Goal: Task Accomplishment & Management: Use online tool/utility

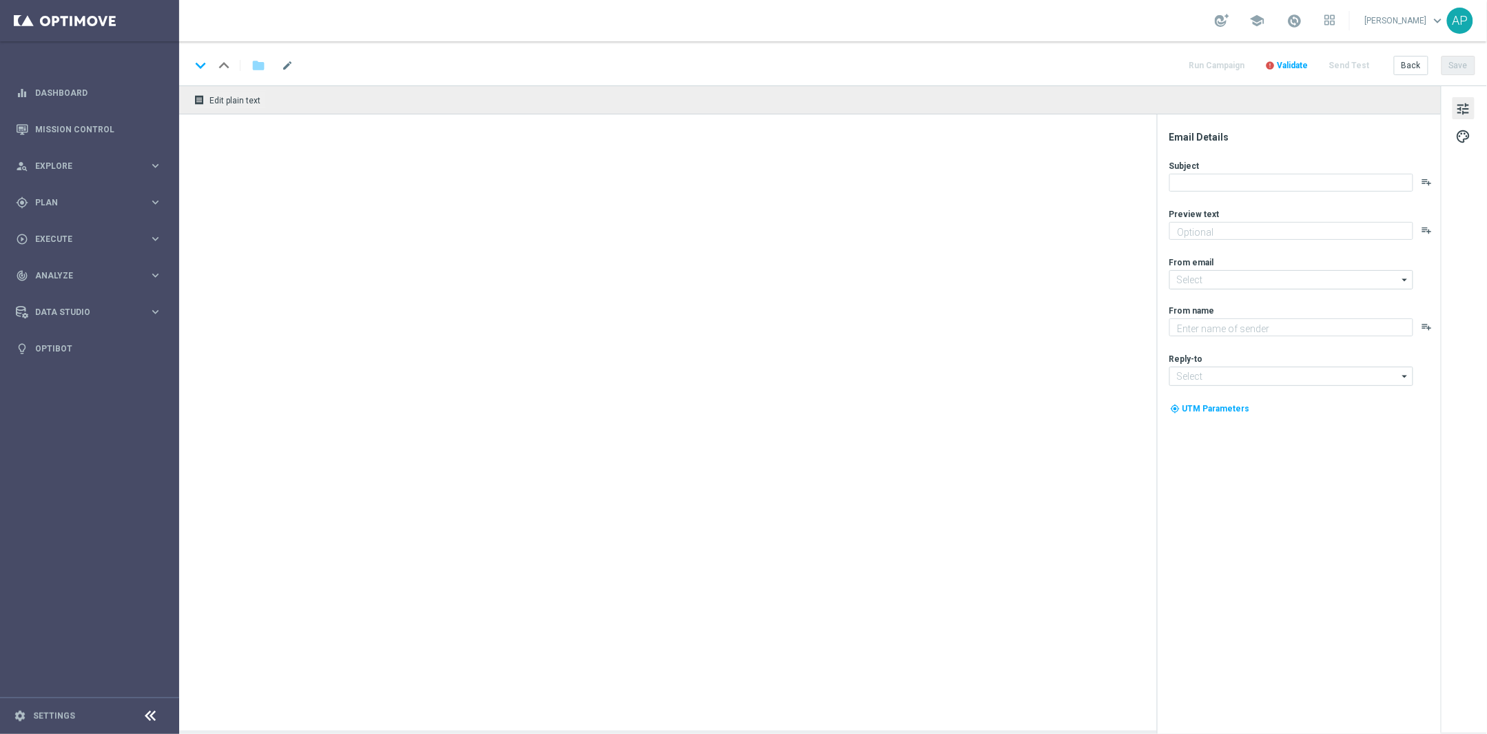
type textarea "Get 50% back in BONUS CASH!"
type textarea "KenoGO"
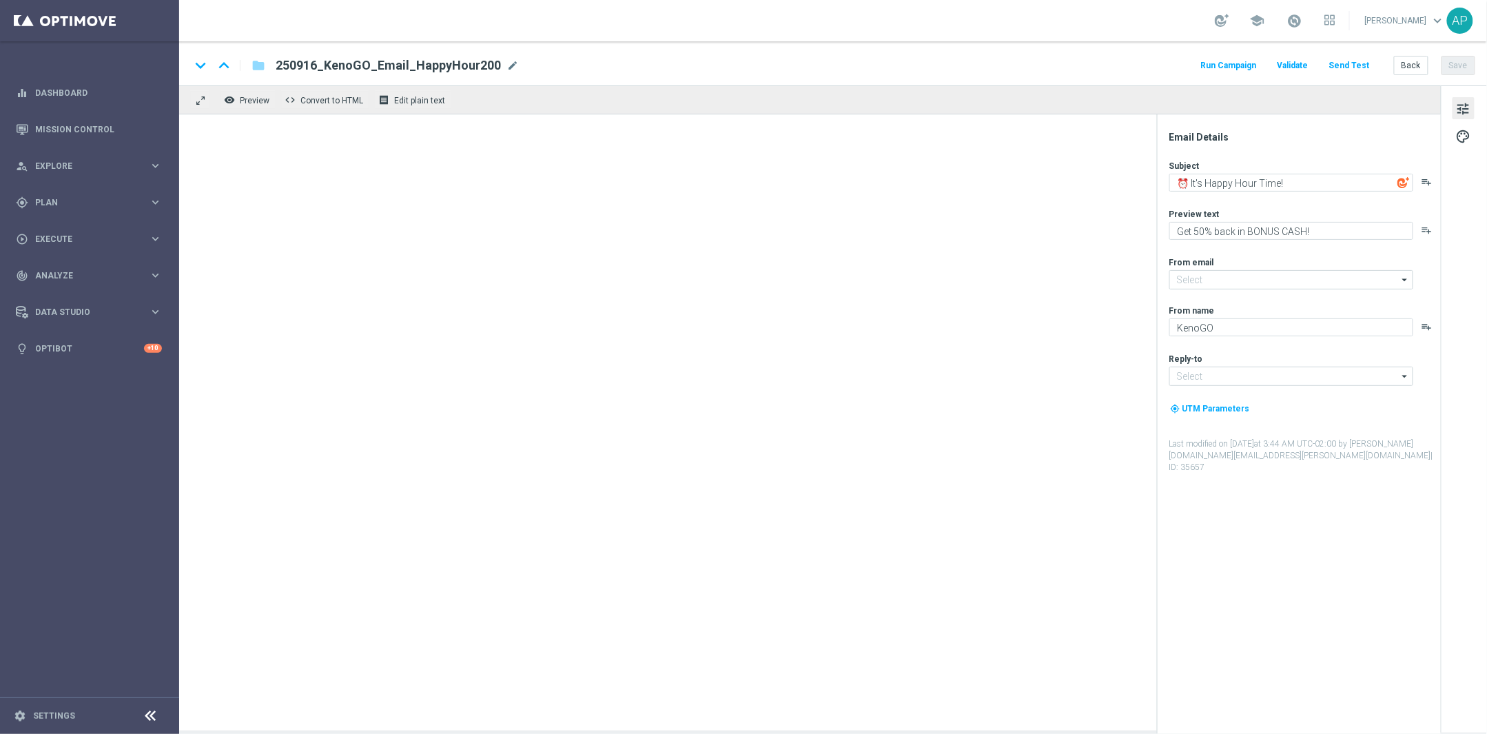
type input "[EMAIL_ADDRESS][DOMAIN_NAME]"
type textarea "Get 50% back in BONUS CASH!"
type input "[EMAIL_ADDRESS][DOMAIN_NAME]"
type textarea "KenoGO"
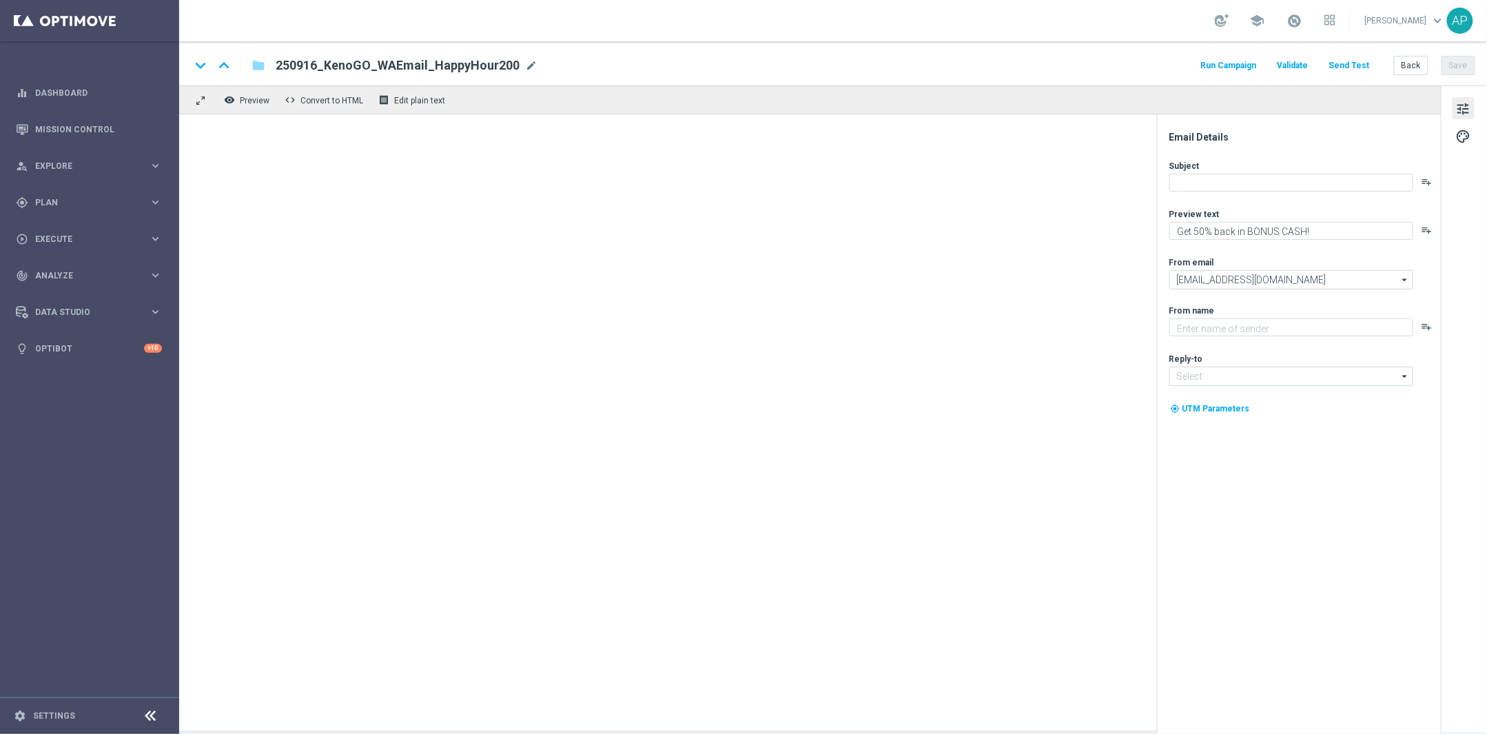
type input "[EMAIL_ADDRESS][DOMAIN_NAME]"
